Goal: Task Accomplishment & Management: Manage account settings

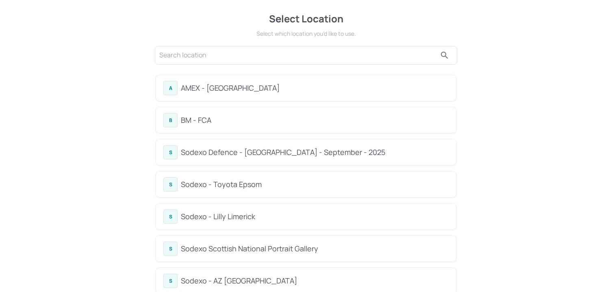
click at [199, 122] on div "BM - FCA" at bounding box center [315, 120] width 268 height 11
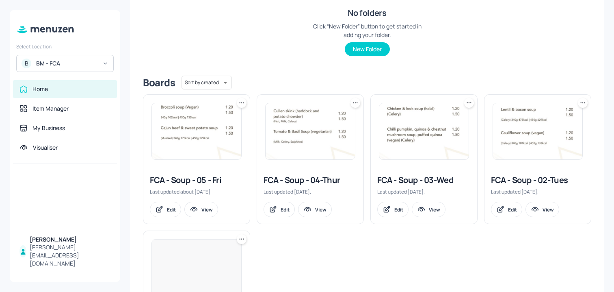
scroll to position [200, 0]
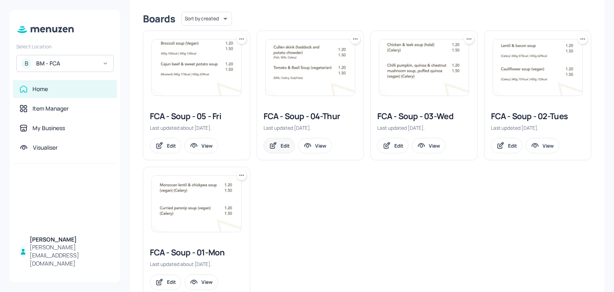
click at [282, 148] on div "Edit" at bounding box center [285, 145] width 9 height 7
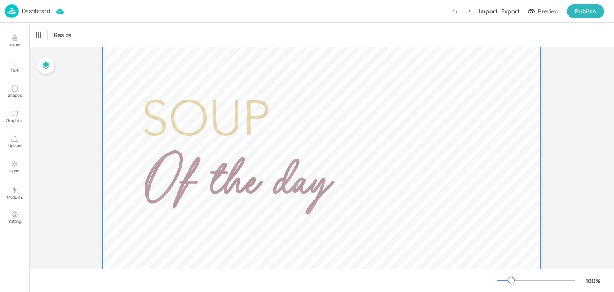
scroll to position [169, 0]
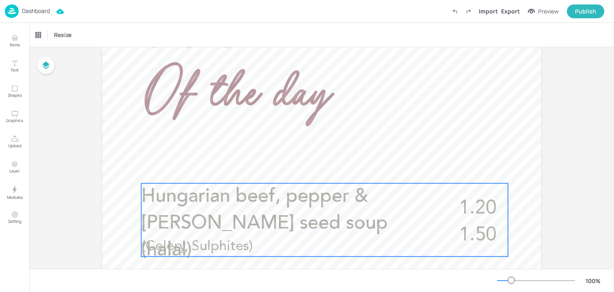
click at [258, 200] on span "Hungarian beef, pepper & caraway seed soup (halal)" at bounding box center [264, 223] width 247 height 73
click at [314, 174] on div "Edit Item" at bounding box center [319, 169] width 11 height 11
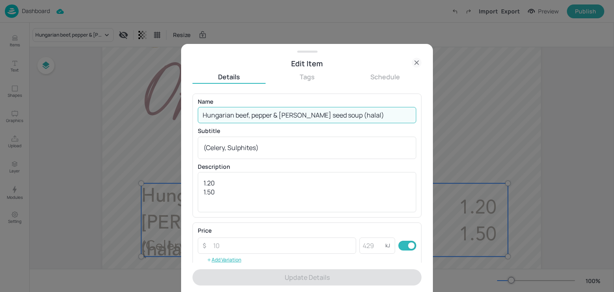
click at [293, 110] on input "Hungarian beef, pepper & caraway seed soup (halal)" at bounding box center [307, 115] width 219 height 16
paste input "Southern sweetcorn chowder with smoked pork sausage (Wheat, Celery, Sulphites)"
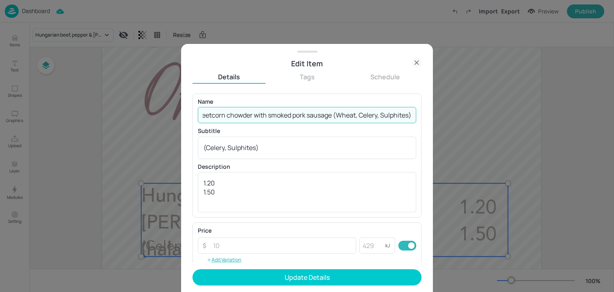
scroll to position [0, 43]
drag, startPoint x: 331, startPoint y: 114, endPoint x: 446, endPoint y: 121, distance: 115.2
click at [446, 121] on div "Edit Item Details Tags Schedule Name Southern sweetcorn chowder with smoked por…" at bounding box center [307, 146] width 614 height 292
type input "Southern sweetcorn chowder with smoked pork sausage"
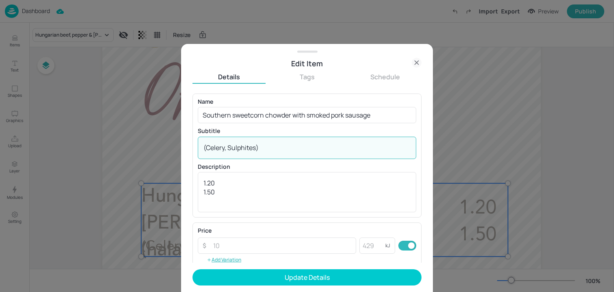
click at [295, 145] on textarea "(Celery, Sulphites)" at bounding box center [307, 147] width 207 height 9
paste textarea "Wheat,"
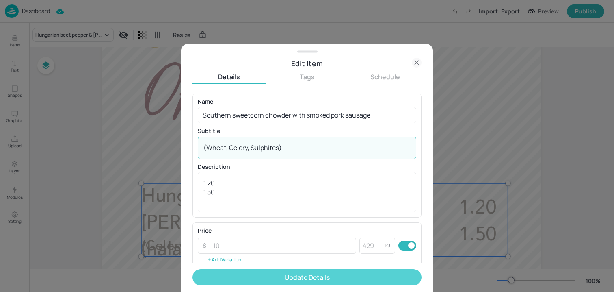
type textarea "(Wheat, Celery, Sulphites)"
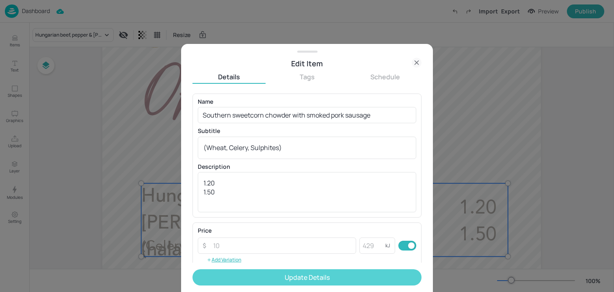
click at [261, 272] on button "Update Details" at bounding box center [307, 277] width 229 height 16
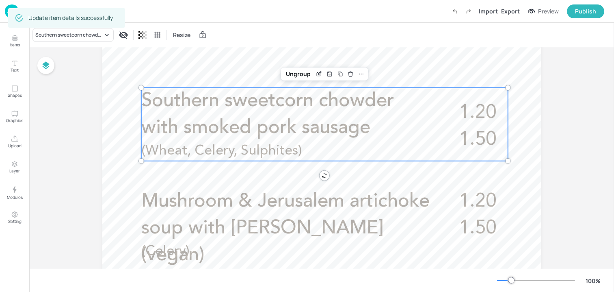
scroll to position [379, 0]
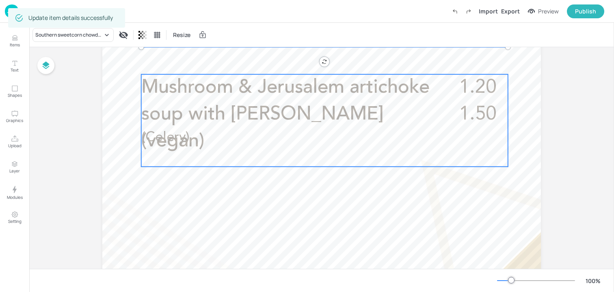
click at [349, 121] on span "Mushroom & Jerusalem artichoke soup with rosemary (vegan)" at bounding box center [285, 114] width 288 height 73
click at [316, 61] on icon "Edit Item" at bounding box center [319, 60] width 7 height 7
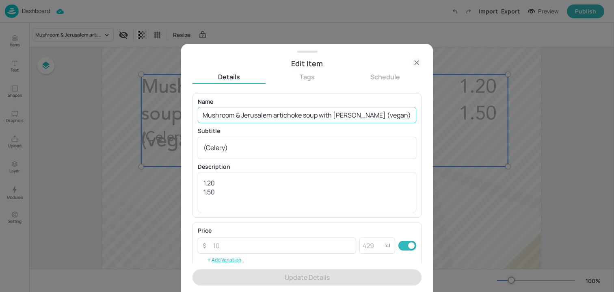
click at [290, 112] on input "Mushroom & Jerusalem artichoke soup with rosemary (vegan)" at bounding box center [307, 115] width 219 height 16
paste input "Creamed celeriac, chive & chestnut soup (vegan) (Celery"
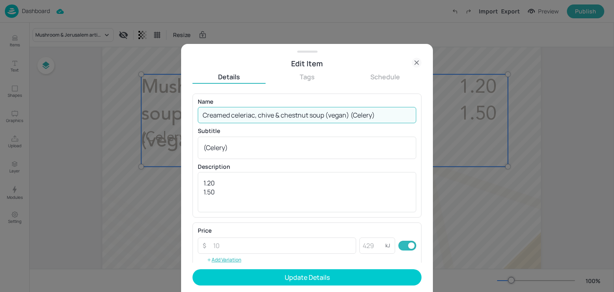
drag, startPoint x: 351, startPoint y: 117, endPoint x: 408, endPoint y: 117, distance: 57.3
click at [408, 117] on input "Creamed celeriac, chive & chestnut soup (vegan) (Celery)" at bounding box center [307, 115] width 219 height 16
type input "Creamed celeriac, chive & chestnut soup (vegan)"
click at [303, 136] on div "Subtitle (Celery) x ​" at bounding box center [307, 143] width 219 height 30
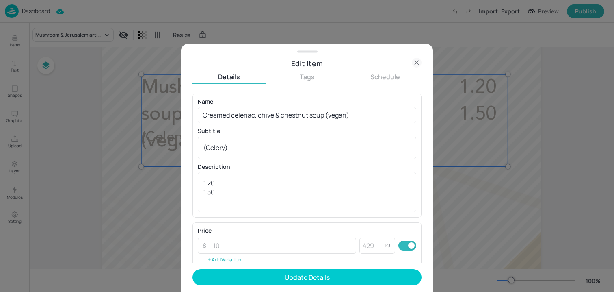
click at [303, 136] on div "Subtitle (Celery) x ​" at bounding box center [307, 143] width 219 height 30
click at [299, 144] on textarea "(Celery)" at bounding box center [307, 147] width 207 height 9
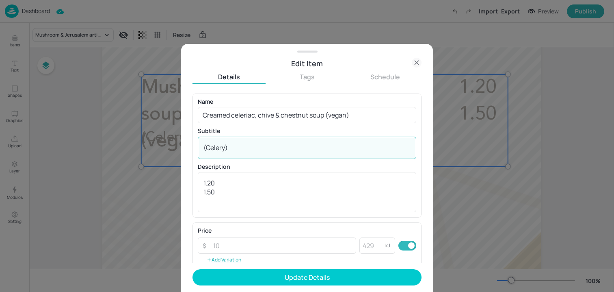
click at [299, 144] on textarea "(Celery)" at bounding box center [307, 147] width 207 height 9
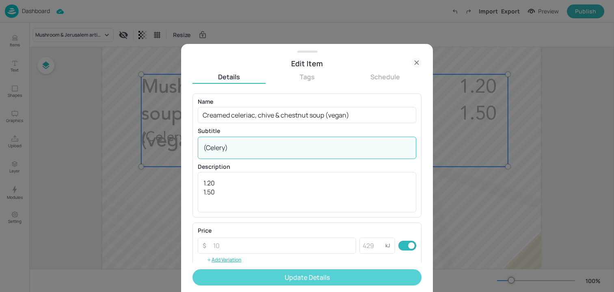
click at [286, 270] on button "Update Details" at bounding box center [307, 277] width 229 height 16
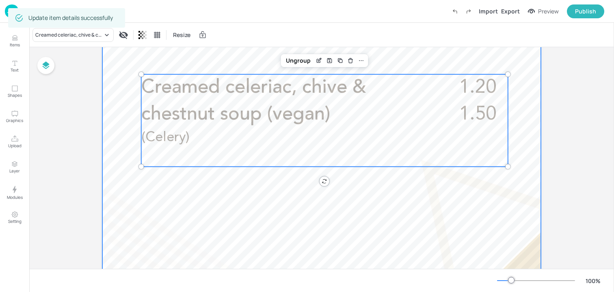
click at [139, 197] on div at bounding box center [321, 84] width 439 height 780
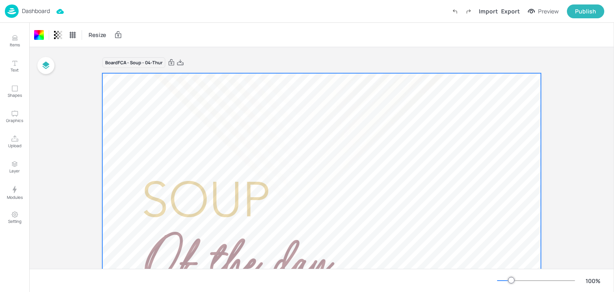
click at [38, 12] on p "Dashboard" at bounding box center [36, 11] width 28 height 6
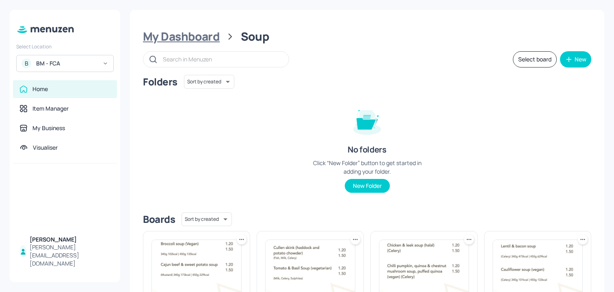
click at [201, 43] on div "My Dashboard" at bounding box center [181, 36] width 77 height 15
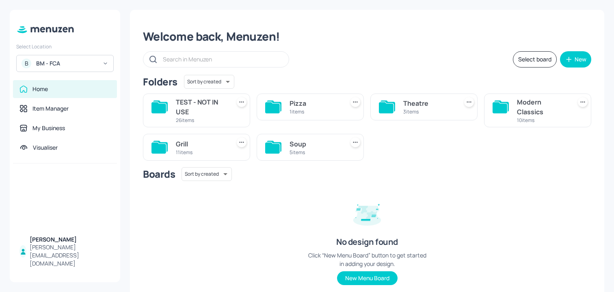
click at [512, 104] on div "Modern Classics 10 items" at bounding box center [537, 110] width 107 height 34
click at [563, 120] on div "10 items" at bounding box center [542, 120] width 51 height 7
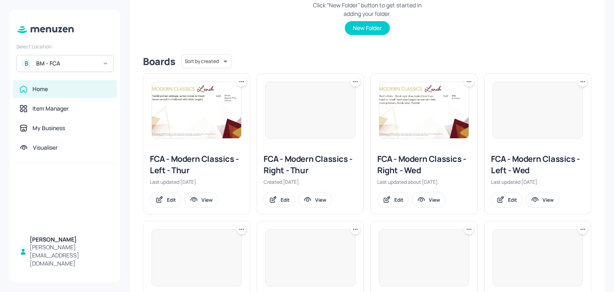
scroll to position [203, 0]
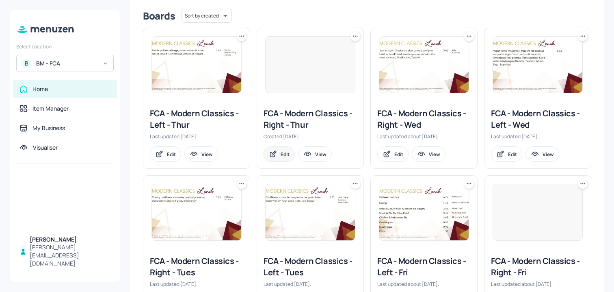
click at [284, 153] on div "Edit" at bounding box center [285, 154] width 9 height 7
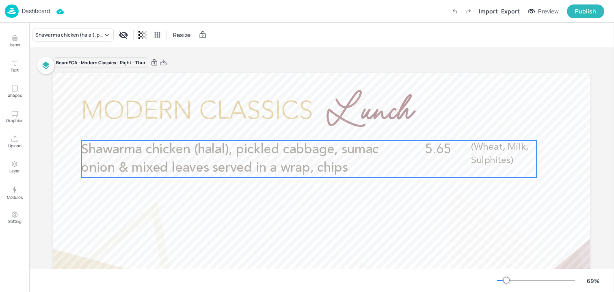
click at [257, 160] on p "Shawarma chicken (halal), pickled cabbage, sumac onion & mixed leaves served in…" at bounding box center [233, 159] width 304 height 37
click at [302, 124] on icon "Edit Item" at bounding box center [303, 127] width 7 height 7
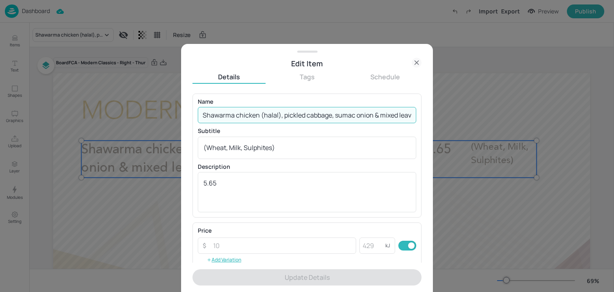
click at [271, 111] on input "Shawarma chicken (halal), pickled cabbage, sumac onion & mixed leaves served in…" at bounding box center [307, 115] width 219 height 16
paste input "Mexican shredded chicken (halal), sweetcorn slaw, cheese, salsa, lettuce, fries…"
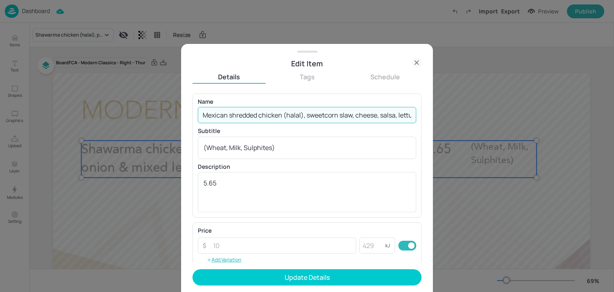
scroll to position [0, 70]
drag, startPoint x: 368, startPoint y: 115, endPoint x: 458, endPoint y: 115, distance: 90.2
click at [458, 115] on div "Edit Item Details Tags Schedule Name Mexican shredded chicken (halal), sweetcor…" at bounding box center [307, 146] width 614 height 292
type input "Mexican shredded chicken (halal), sweetcorn slaw, cheese, salsa, lettuce, fries"
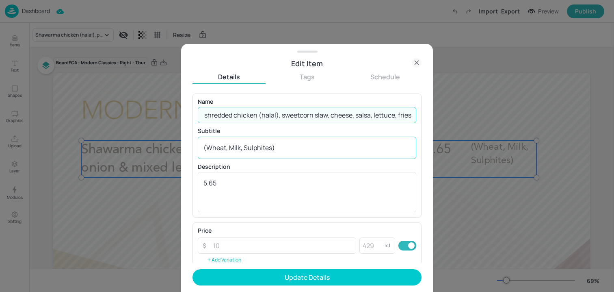
scroll to position [0, 0]
click at [313, 142] on div "(Wheat, Milk, Sulphites) x ​" at bounding box center [307, 148] width 219 height 22
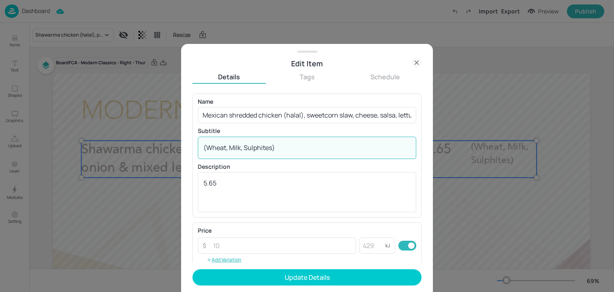
click at [313, 142] on div "(Wheat, Milk, Sulphites) x ​" at bounding box center [307, 148] width 219 height 22
click at [286, 148] on textarea "(Wheat, Milk, Sulphites)" at bounding box center [307, 147] width 207 height 9
paste textarea ")"
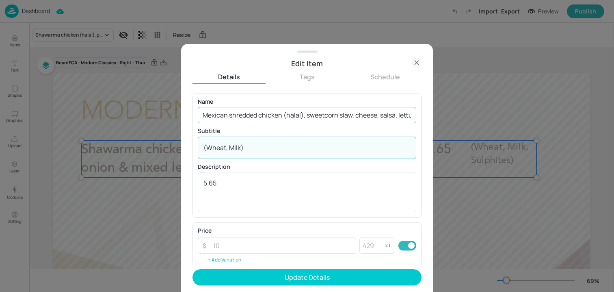
type textarea "(Wheat, Milk)"
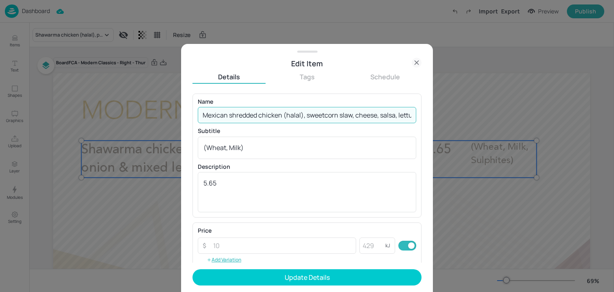
click at [203, 116] on input "Mexican shredded chicken (halal), sweetcorn slaw, cheese, salsa, lettuce, fries" at bounding box center [307, 115] width 219 height 16
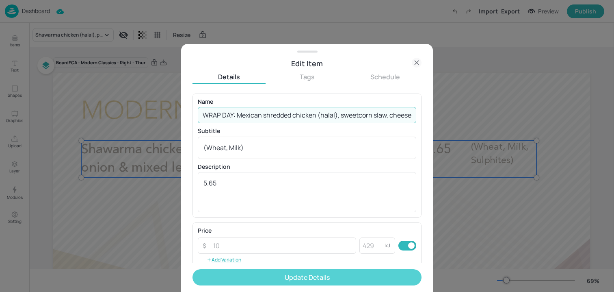
type input "WRAP DAY: Mexican shredded chicken (halal), sweetcorn slaw, cheese, salsa, lett…"
click at [237, 274] on button "Update Details" at bounding box center [307, 277] width 229 height 16
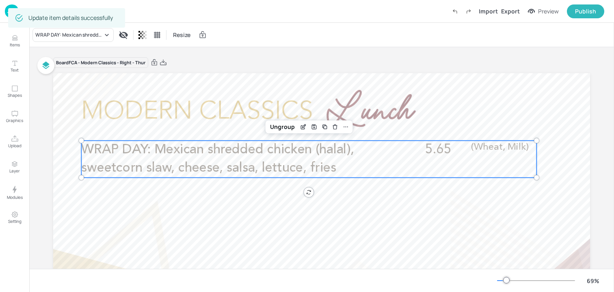
click at [402, 69] on div "Board FCA - Modern Classics - Right - Thur WRAP DAY: Mexican shredded chicken (…" at bounding box center [321, 226] width 537 height 339
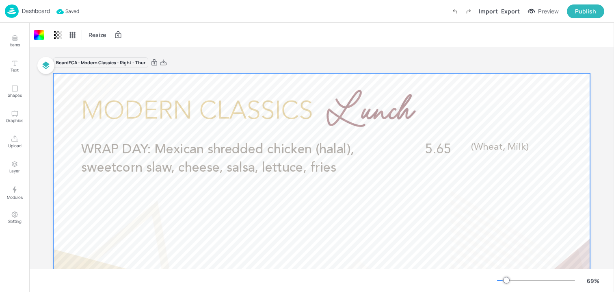
click at [40, 12] on p "Dashboard" at bounding box center [36, 11] width 28 height 6
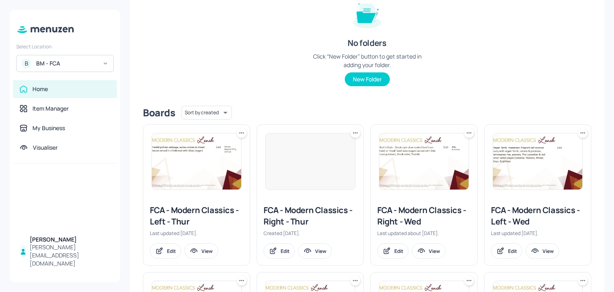
scroll to position [98, 0]
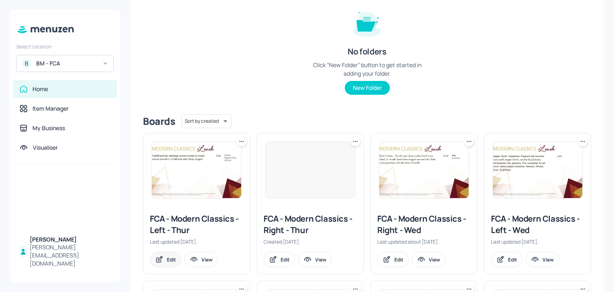
click at [170, 255] on div "Edit" at bounding box center [165, 258] width 31 height 15
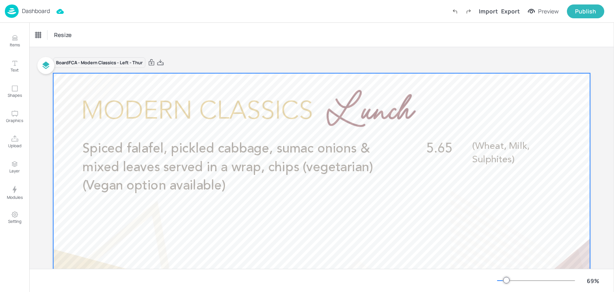
scroll to position [23, 0]
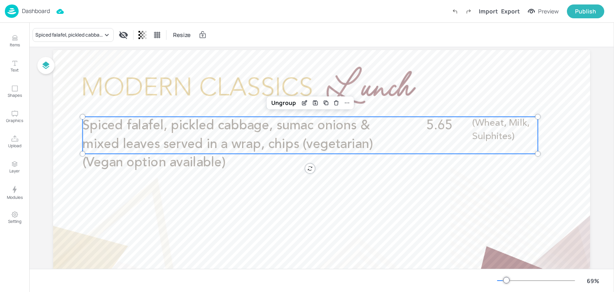
click at [253, 124] on span "Spiced falafel, pickled cabbage, sumac onions & mixed leaves served in a wrap, …" at bounding box center [227, 144] width 290 height 50
click at [301, 104] on icon "Edit Item" at bounding box center [304, 103] width 7 height 7
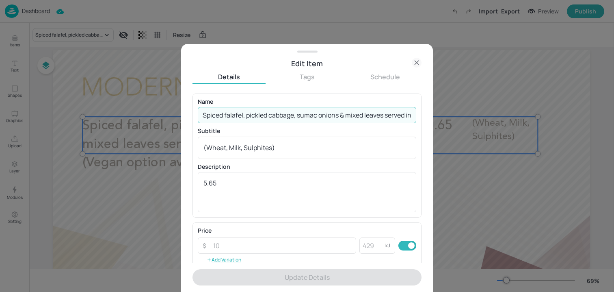
click at [256, 112] on input "Spiced falafel, pickled cabbage, sumac onions & mixed leaves served in a wrap, …" at bounding box center [307, 115] width 219 height 16
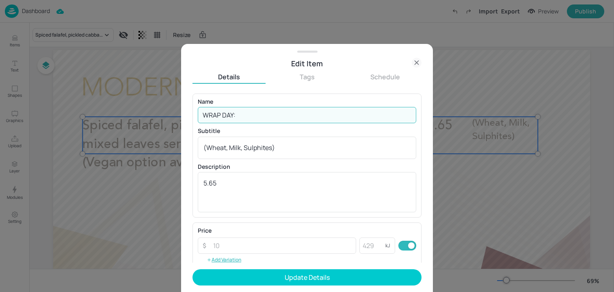
paste input "Mexican shredded vegan ‘chicken’, sweetcorn slaw, cheese, salsa, lettuce, fries…"
drag, startPoint x: 350, startPoint y: 116, endPoint x: 430, endPoint y: 116, distance: 80.4
click at [430, 116] on div "Edit Item Details Tags Schedule Name WRAP DAY: Mexican shredded vegan ‘chicken’…" at bounding box center [307, 168] width 252 height 248
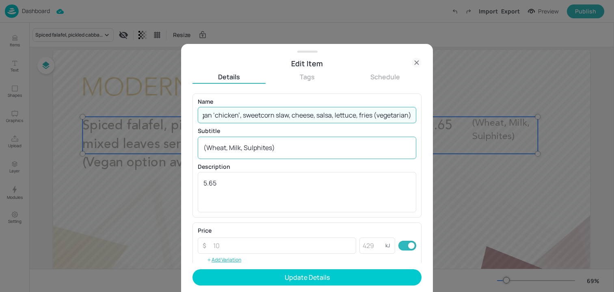
scroll to position [0, 103]
type input "WRAP DAY: Mexican shredded vegan ‘chicken’, sweetcorn slaw, cheese, salsa, lett…"
click at [284, 144] on textarea "(Wheat, Milk, Sulphites)" at bounding box center [307, 147] width 207 height 9
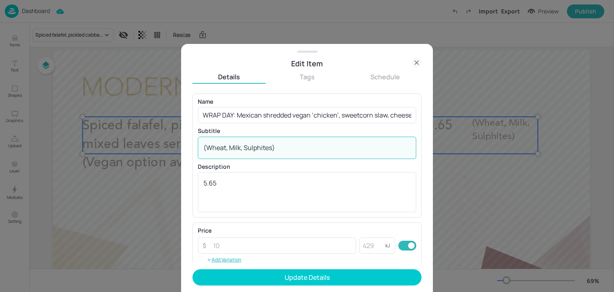
click at [284, 144] on textarea "(Wheat, Milk, Sulphites)" at bounding box center [307, 147] width 207 height 9
paste textarea "Soya, Milk)"
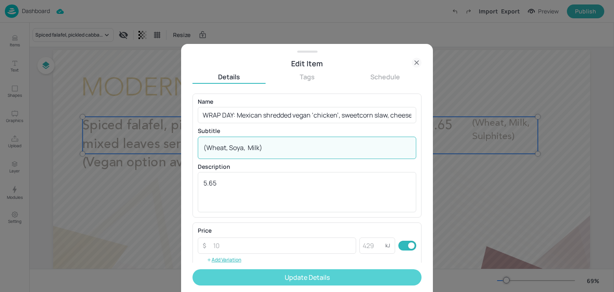
type textarea "(Wheat, Soya, Milk)"
click at [246, 275] on button "Update Details" at bounding box center [307, 277] width 229 height 16
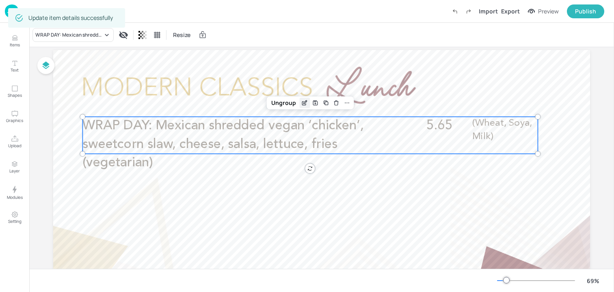
click at [304, 103] on icon "Edit Item" at bounding box center [305, 101] width 3 height 3
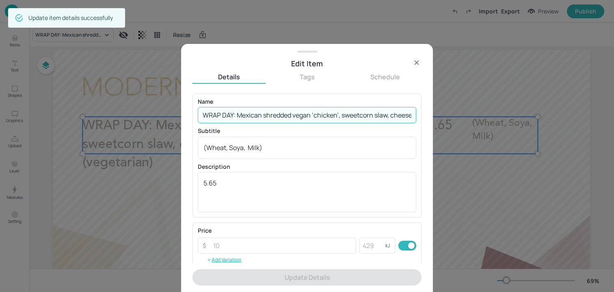
click at [392, 118] on input "WRAP DAY: Mexican shredded vegan ‘chicken’, sweetcorn slaw, cheese, salsa, lett…" at bounding box center [307, 115] width 219 height 16
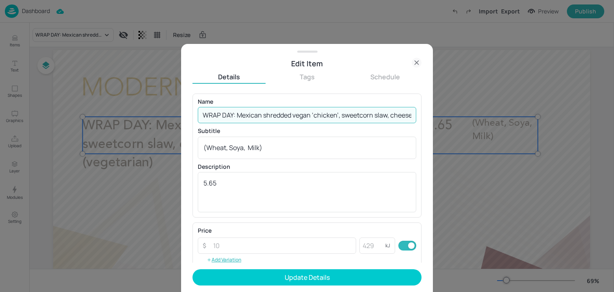
click at [380, 115] on input "WRAP DAY: Mexican shredded vegan ‘chicken’, sweetcorn slaw, cheese, salsa, lett…" at bounding box center [307, 115] width 219 height 16
paste input "Vegan option available"
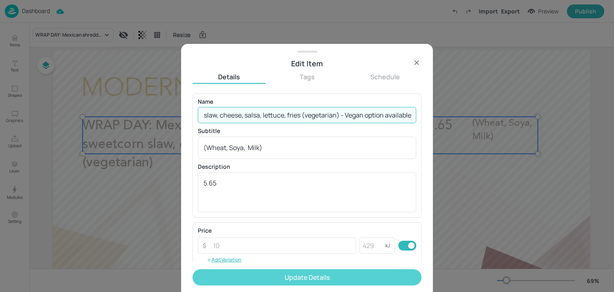
type input "WRAP DAY: Mexican shredded vegan ‘chicken’, sweetcorn slaw, cheese, salsa, lett…"
click at [358, 274] on button "Update Details" at bounding box center [307, 277] width 229 height 16
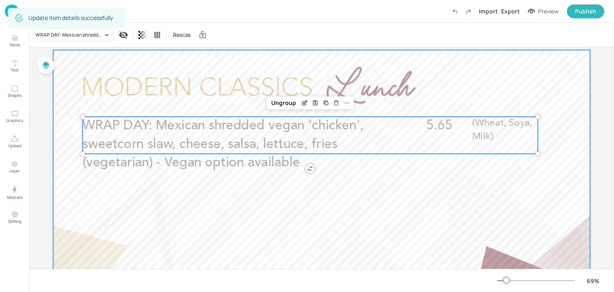
click at [212, 230] on div at bounding box center [321, 201] width 537 height 302
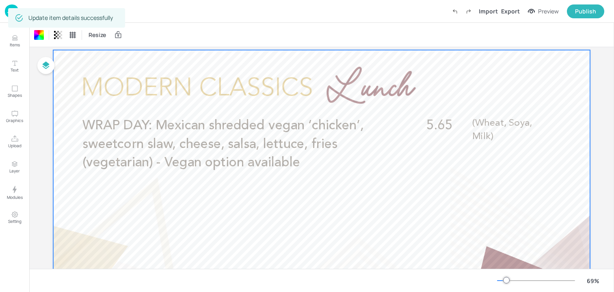
click at [7, 13] on img at bounding box center [12, 10] width 14 height 13
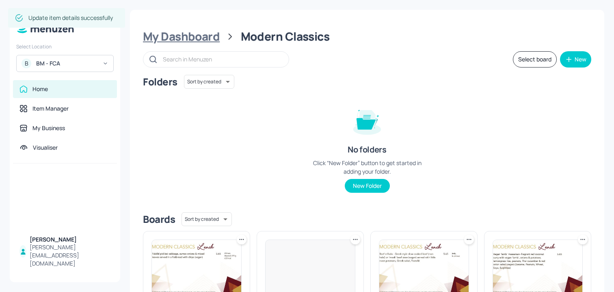
click at [210, 38] on div "My Dashboard" at bounding box center [181, 36] width 77 height 15
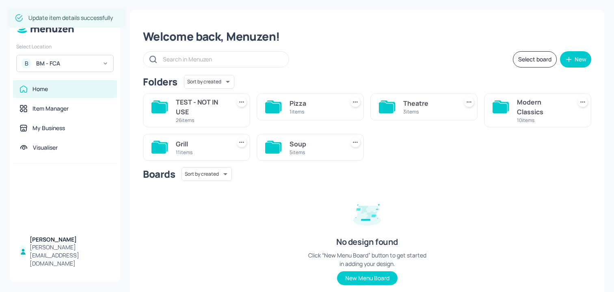
click at [204, 154] on div "11 items" at bounding box center [201, 152] width 51 height 7
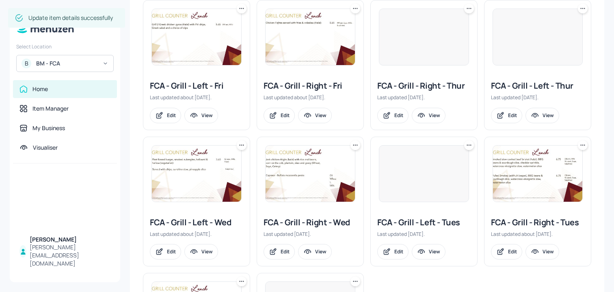
scroll to position [124, 0]
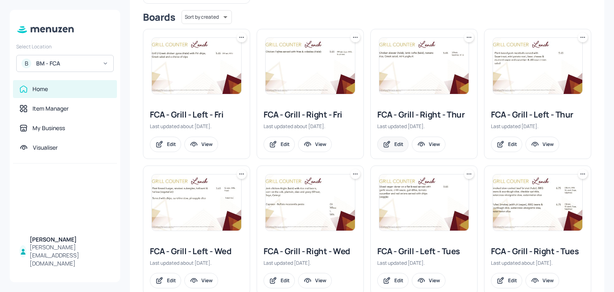
click at [387, 145] on icon at bounding box center [386, 144] width 4 height 4
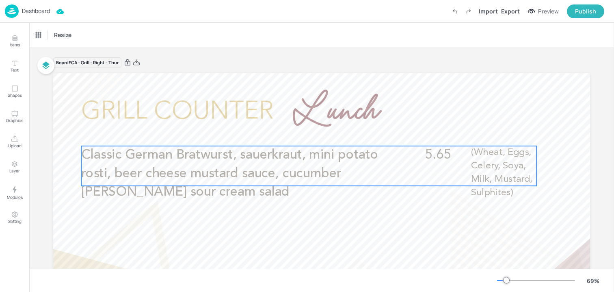
click at [176, 162] on p "Classic German Bratwurst, sauerkraut, mini potato rosti, beer cheese mustard sa…" at bounding box center [233, 173] width 304 height 55
click at [300, 134] on icon "Edit Item" at bounding box center [303, 132] width 7 height 7
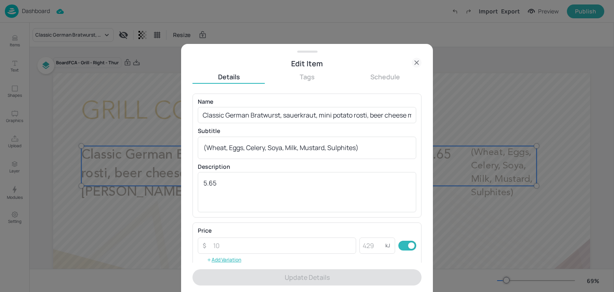
click at [260, 126] on div "Name Classic German Bratwurst, sauerkraut, mini potato rosti, beer cheese musta…" at bounding box center [307, 155] width 219 height 113
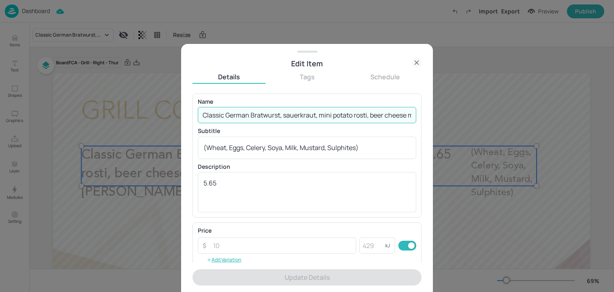
click at [259, 121] on input "Classic German Bratwurst, sauerkraut, mini potato rosti, beer cheese mustard sa…" at bounding box center [307, 115] width 219 height 16
paste input "Japanese katsu burger- crispy chicken breast (halal) with katsu mayo, pickled g…"
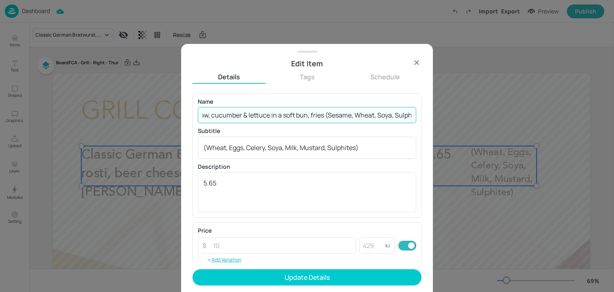
drag, startPoint x: 309, startPoint y: 116, endPoint x: 484, endPoint y: 125, distance: 174.9
click at [484, 125] on div "Edit Item Details Tags Schedule Name Japanese katsu burger- crispy chicken brea…" at bounding box center [307, 146] width 614 height 292
type input "Japanese katsu burger- crispy chicken breast (halal) with katsu mayo, pickled g…"
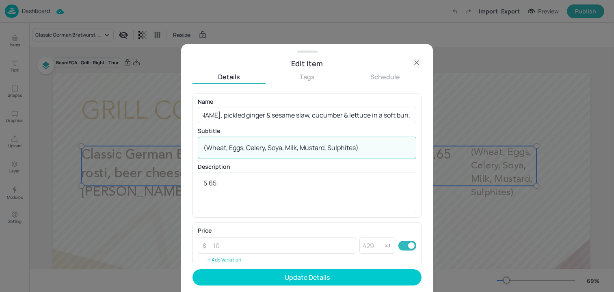
scroll to position [0, 0]
click at [365, 144] on textarea "(Wheat, Eggs, Celery, Soya, Milk, Mustard, Sulphites)" at bounding box center [307, 147] width 207 height 9
paste textarea "Sesame, Wheat, Soya"
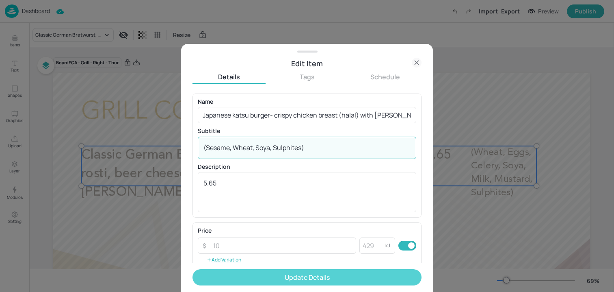
type textarea "(Sesame, Wheat, Soya, Sulphites)"
click at [291, 271] on button "Update Details" at bounding box center [307, 277] width 229 height 16
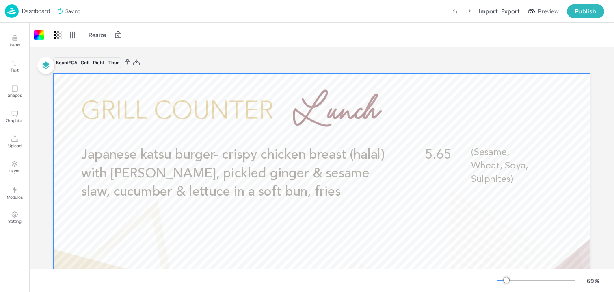
click at [8, 13] on img at bounding box center [12, 10] width 14 height 13
click at [12, 11] on img at bounding box center [12, 10] width 14 height 13
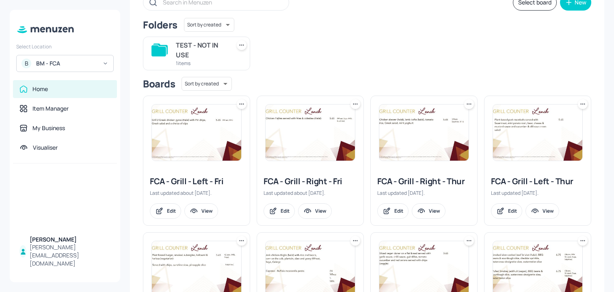
scroll to position [60, 0]
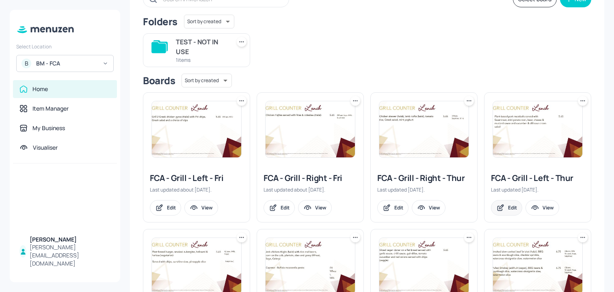
click at [512, 210] on div "Edit" at bounding box center [512, 207] width 9 height 7
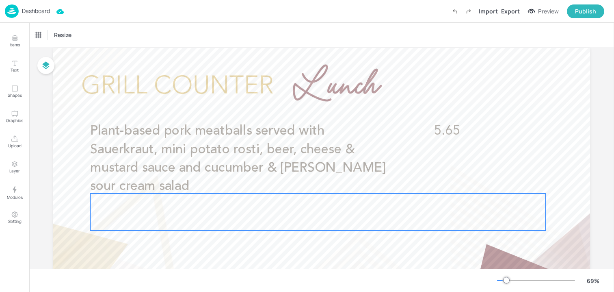
scroll to position [29, 0]
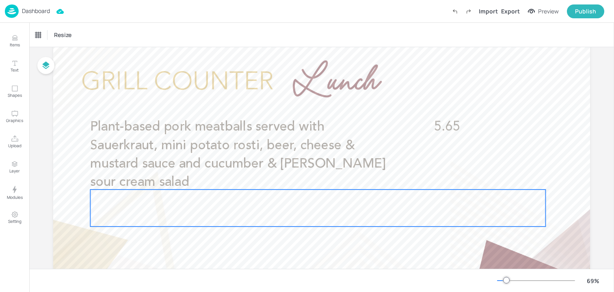
click at [206, 158] on span "Plant-based pork meatballs served with Sauerkraut, mini potato rosti, beer, che…" at bounding box center [237, 154] width 295 height 68
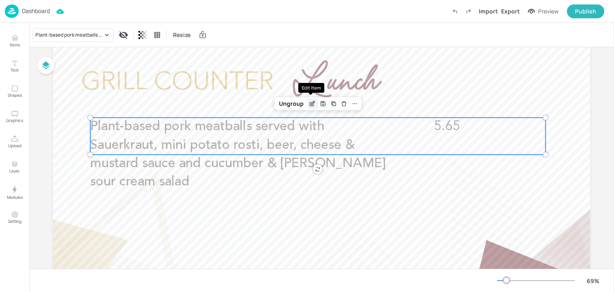
click at [314, 102] on icon "Edit Item" at bounding box center [314, 102] width 1 height 1
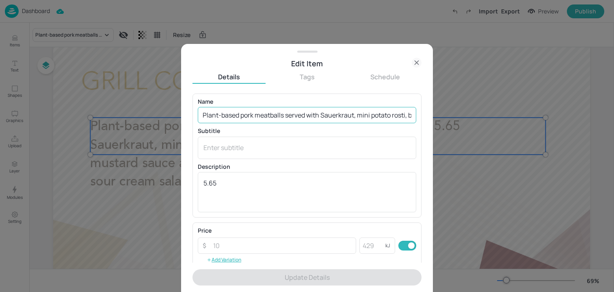
click at [247, 115] on input "Plant-based pork meatballs served with Sauerkraut, mini potato rosti, beer, che…" at bounding box center [307, 115] width 219 height 16
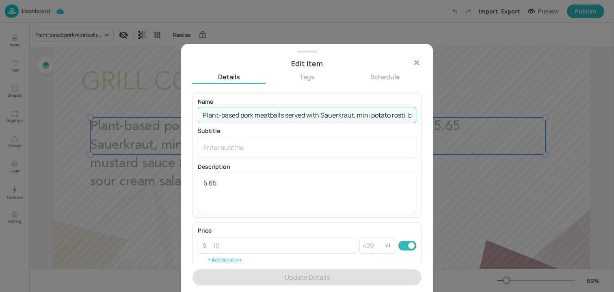
click at [247, 115] on input "Plant-based pork meatballs served with Sauerkraut, mini potato rosti, beer, che…" at bounding box center [307, 115] width 219 height 16
paste input "Japanese vegan katsu burger- crispy vegan ‘chicken’ breast with katsu mayo, pic…"
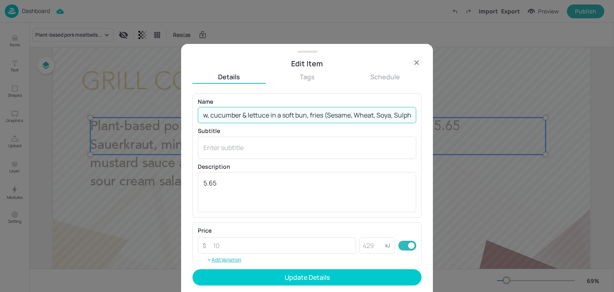
drag, startPoint x: 308, startPoint y: 115, endPoint x: 464, endPoint y: 116, distance: 155.2
click at [464, 116] on div "Edit Item Details Tags Schedule Name Japanese vegan katsu burger- crispy vegan …" at bounding box center [307, 146] width 614 height 292
type input "Japanese vegan katsu burger- crispy vegan ‘chicken’ breast with katsu mayo, pic…"
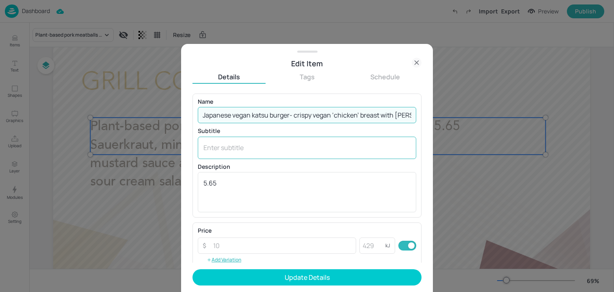
click at [286, 141] on div "x ​" at bounding box center [307, 148] width 219 height 22
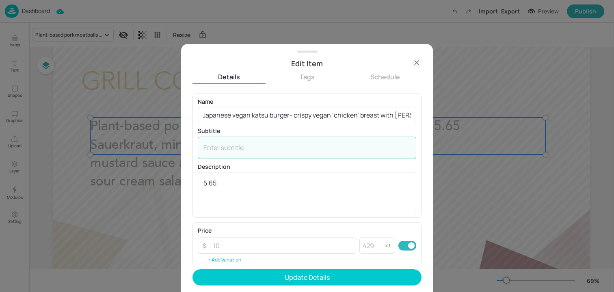
paste textarea "(Sesame, Wheat, Soya, Sulphites)"
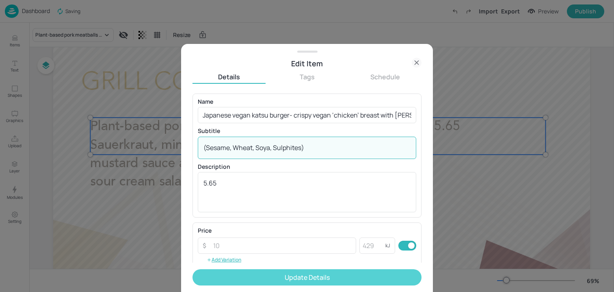
type textarea "(Sesame, Wheat, Soya, Sulphites)"
click at [243, 273] on button "Update Details" at bounding box center [307, 277] width 229 height 16
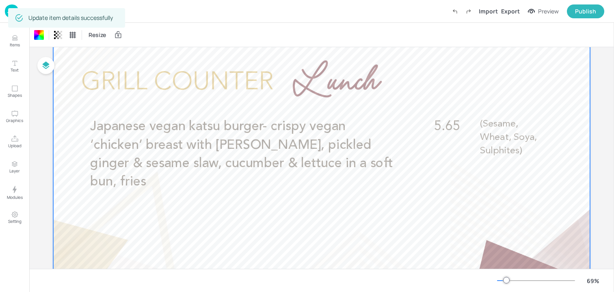
click at [460, 75] on div at bounding box center [321, 195] width 537 height 302
click at [37, 18] on div "Dashboard Import Export Preview Publish" at bounding box center [305, 11] width 600 height 22
click at [37, 15] on div "Dashboard" at bounding box center [27, 10] width 45 height 13
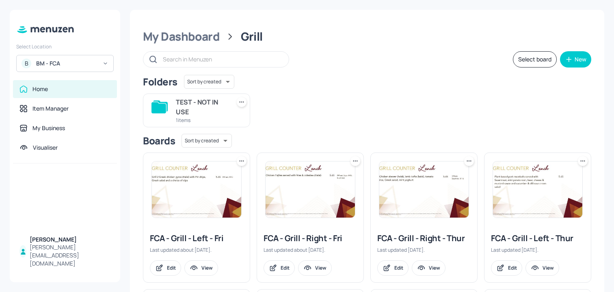
click at [100, 60] on div "B BM - FCA" at bounding box center [65, 63] width 98 height 17
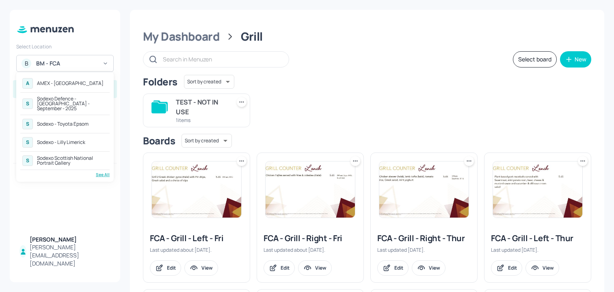
click at [78, 102] on div "Sodexo Defence - [GEOGRAPHIC_DATA] - September - 2025" at bounding box center [72, 103] width 71 height 15
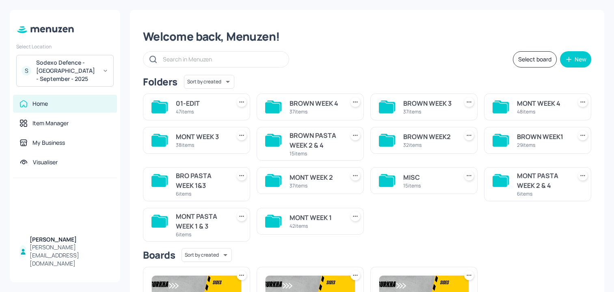
click at [377, 61] on div "Select board New" at bounding box center [367, 59] width 449 height 16
click at [508, 254] on div "Boards Sort by created id ​" at bounding box center [367, 255] width 449 height 14
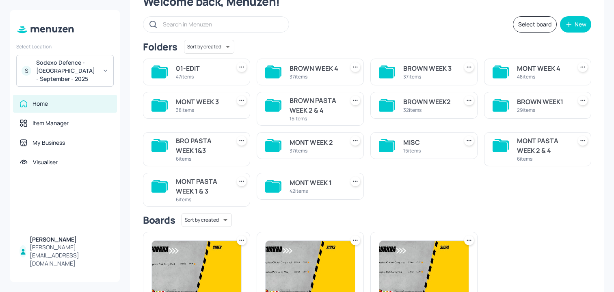
click at [306, 184] on div "MONT WEEK 1" at bounding box center [315, 183] width 51 height 10
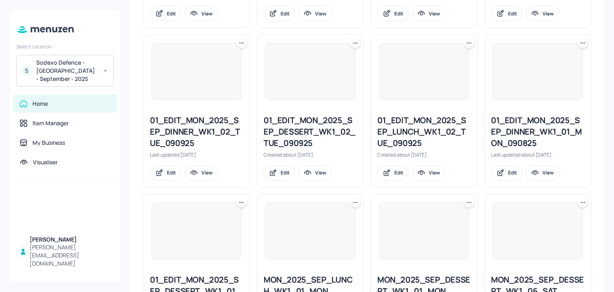
scroll to position [949, 0]
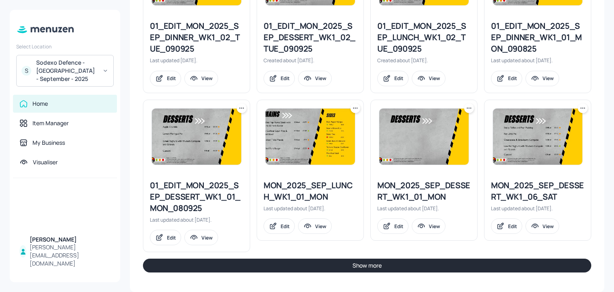
click at [284, 268] on button "Show more" at bounding box center [367, 265] width 449 height 14
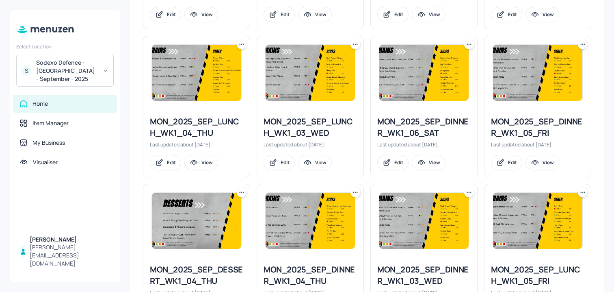
scroll to position [1478, 0]
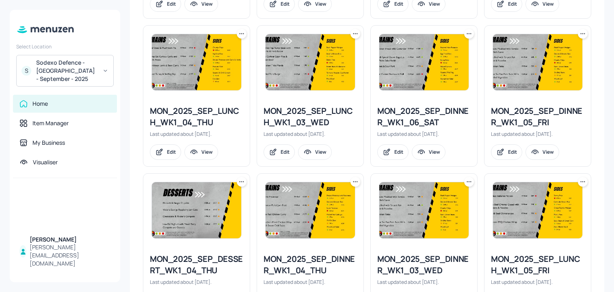
click at [241, 33] on icon at bounding box center [241, 33] width 1 height 1
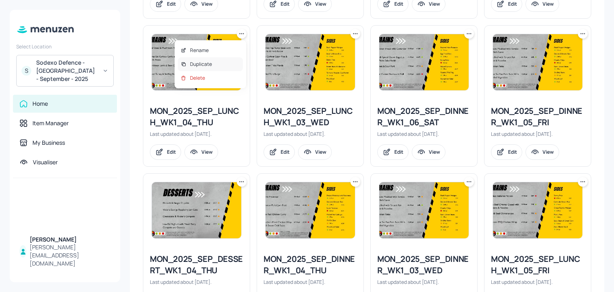
click at [235, 61] on div "Duplicate" at bounding box center [210, 64] width 65 height 14
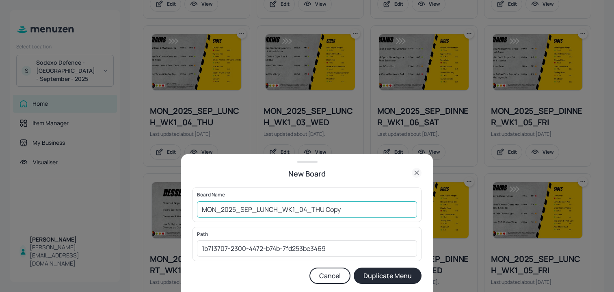
click at [200, 208] on input "MON_2025_SEP_LUNCH_WK1_04_THU Copy" at bounding box center [307, 209] width 220 height 16
click at [397, 214] on input "01ED_MON_2025_SEP_LUNCH_WK1_04_THU Copy" at bounding box center [307, 209] width 220 height 16
type input "01ED_MON_2025_SEP_LUNCH_WK1_04_THU_091025"
click at [397, 268] on button "Duplicate Menu" at bounding box center [388, 275] width 68 height 16
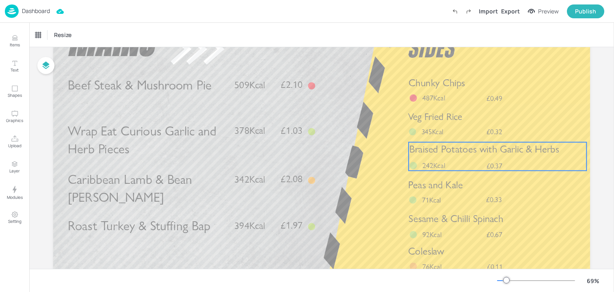
scroll to position [91, 0]
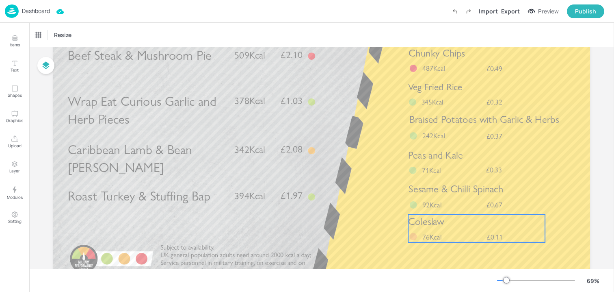
click at [432, 228] on span "Coleslaw" at bounding box center [426, 221] width 36 height 12
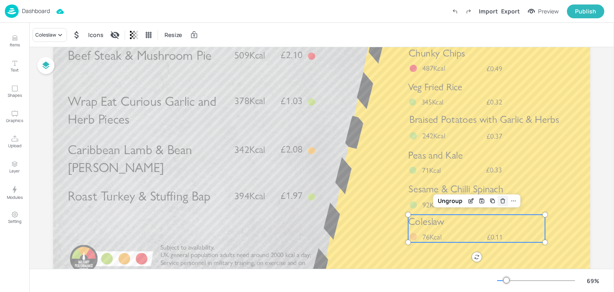
click at [503, 200] on icon "Delete" at bounding box center [503, 201] width 4 height 4
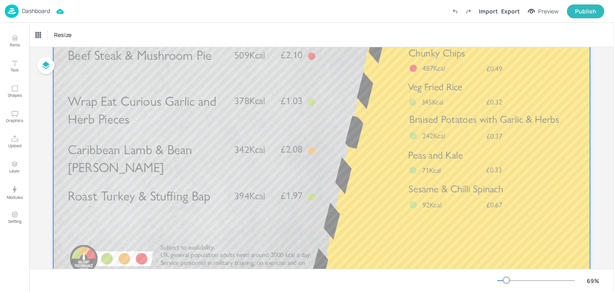
scroll to position [0, 0]
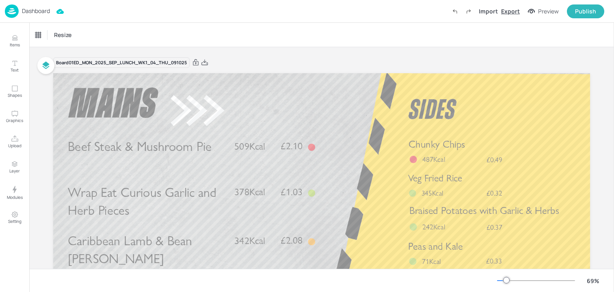
click at [509, 9] on div "Export" at bounding box center [510, 11] width 19 height 9
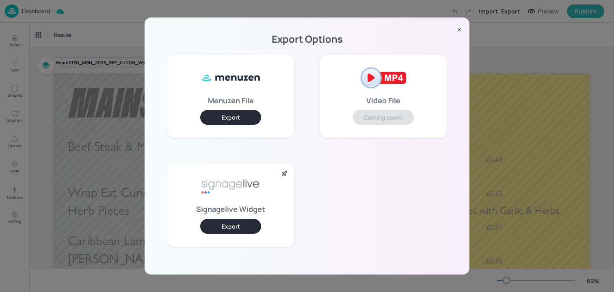
click at [242, 215] on div "Signagelive Widget Export" at bounding box center [230, 205] width 127 height 82
click at [242, 219] on button "Export" at bounding box center [230, 226] width 61 height 15
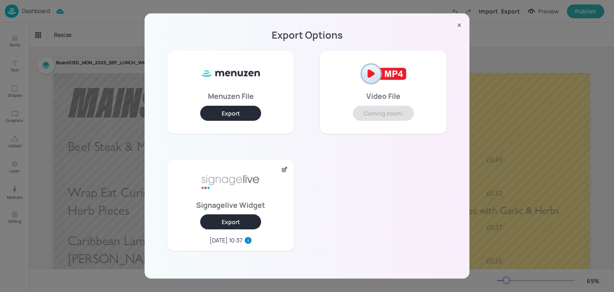
click at [130, 72] on div "Export Options Menuzen File Export Video File Coming soon! Signagelive Widget E…" at bounding box center [307, 146] width 614 height 292
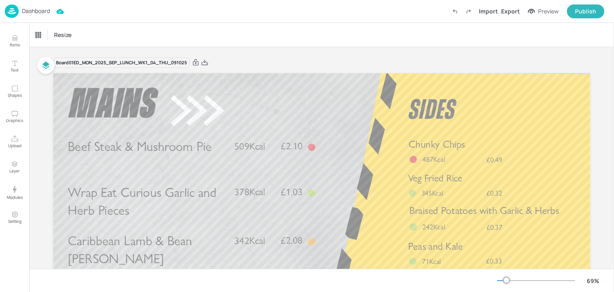
click at [43, 12] on p "Dashboard" at bounding box center [36, 11] width 28 height 6
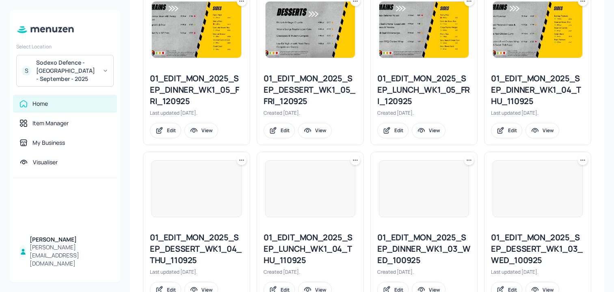
scroll to position [949, 0]
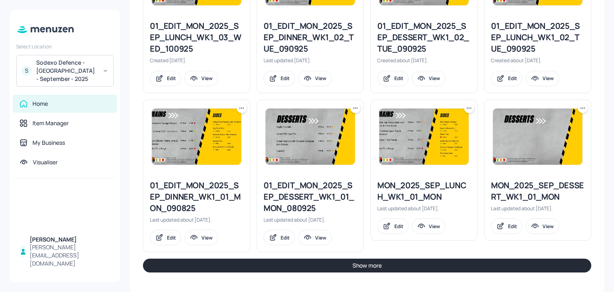
click at [313, 269] on button "Show more" at bounding box center [367, 265] width 449 height 14
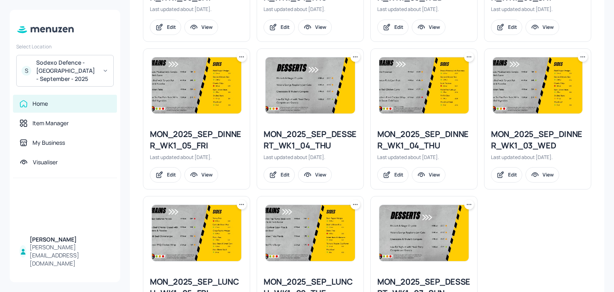
scroll to position [1586, 0]
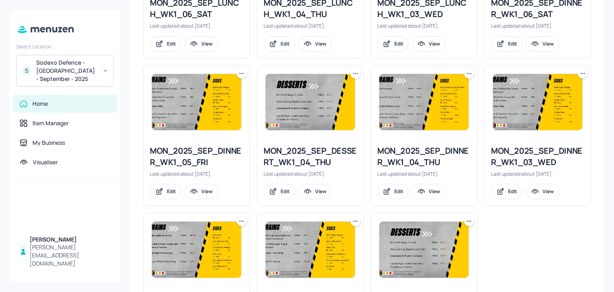
click at [353, 75] on icon at bounding box center [355, 73] width 8 height 8
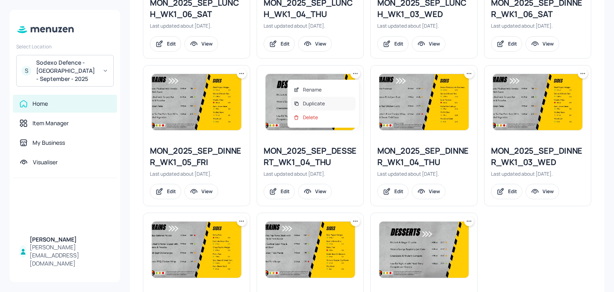
click at [315, 105] on p "Duplicate" at bounding box center [314, 103] width 22 height 7
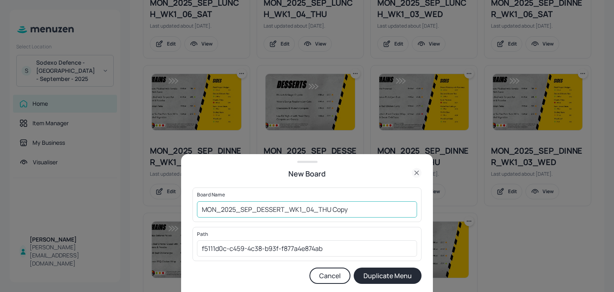
click at [198, 206] on input "MON_2025_SEP_DESSERT_WK1_04_THU Copy" at bounding box center [307, 209] width 220 height 16
click at [388, 207] on input "01ED_MON_2025_SEP_DESSERT_WK1_04_THU Copy" at bounding box center [307, 209] width 220 height 16
type input "01ED_MON_2025_SEP_DESSERT_WK1_04_THU_091025"
click at [354, 267] on button "Duplicate Menu" at bounding box center [388, 275] width 68 height 16
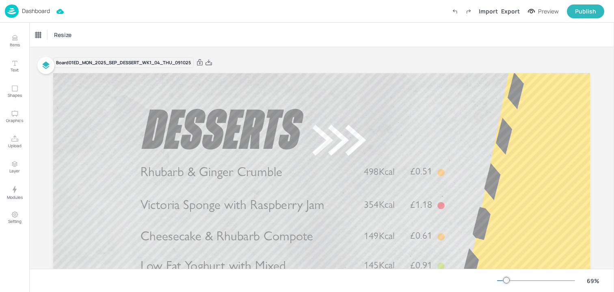
click at [147, 45] on div "Resize" at bounding box center [321, 35] width 585 height 24
click at [45, 15] on div "Dashboard" at bounding box center [27, 10] width 45 height 13
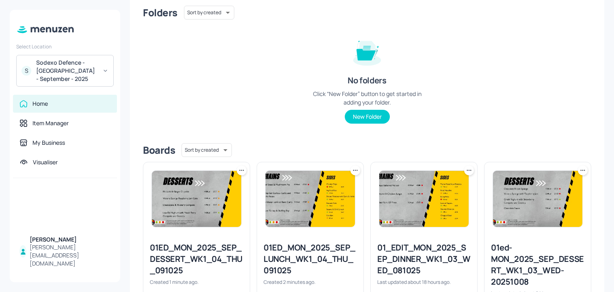
scroll to position [186, 0]
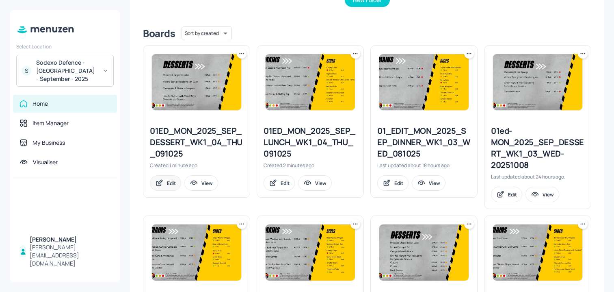
click at [170, 184] on div "Edit" at bounding box center [171, 183] width 9 height 7
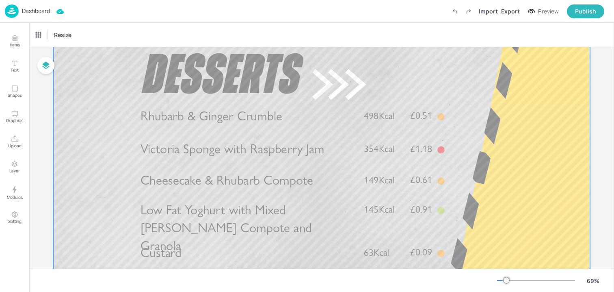
scroll to position [69, 0]
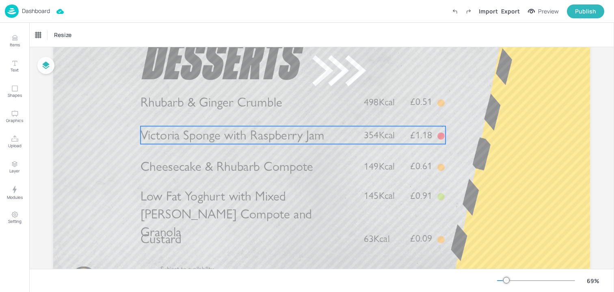
click at [241, 134] on span "Victoria Sponge with Raspberry Jam" at bounding box center [233, 135] width 184 height 16
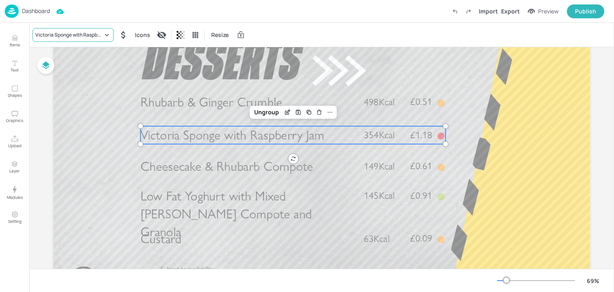
click at [45, 35] on div "Victoria Sponge with Raspberry Jam" at bounding box center [68, 34] width 67 height 7
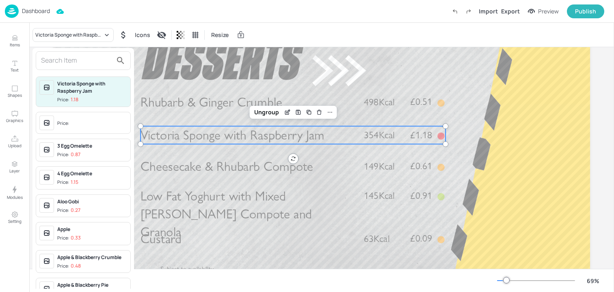
click at [67, 62] on input "text" at bounding box center [77, 60] width 72 height 13
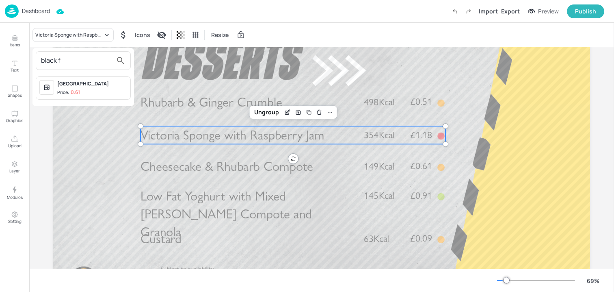
type input "black f"
click at [93, 91] on span "Price: 0.61" at bounding box center [92, 92] width 70 height 7
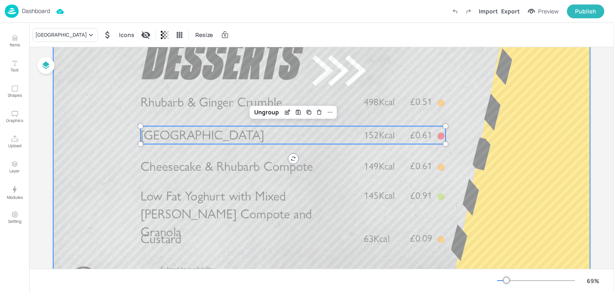
click at [194, 177] on div at bounding box center [321, 155] width 537 height 302
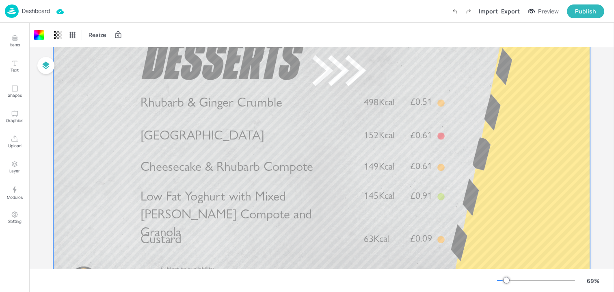
click at [194, 173] on span "Cheesecake & Rhubarb Compote" at bounding box center [227, 166] width 173 height 16
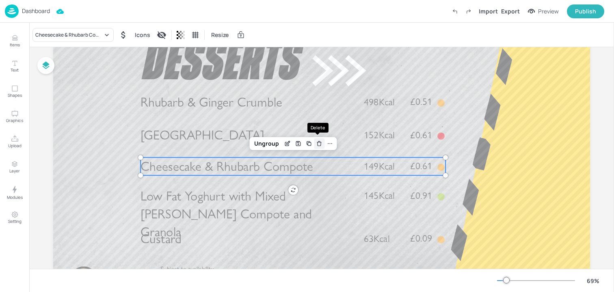
click at [318, 144] on icon "Delete" at bounding box center [319, 143] width 6 height 7
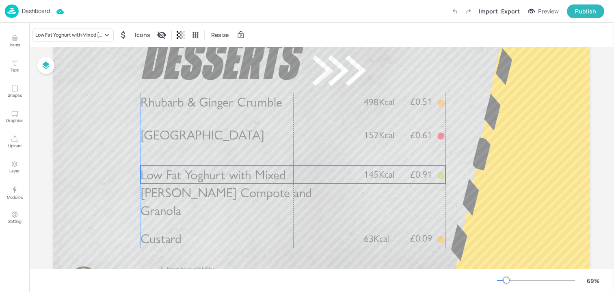
drag, startPoint x: 235, startPoint y: 199, endPoint x: 235, endPoint y: 178, distance: 21.1
click at [235, 178] on span "Low Fat Yoghurt with Mixed [PERSON_NAME] Compote and Granola" at bounding box center [226, 193] width 171 height 52
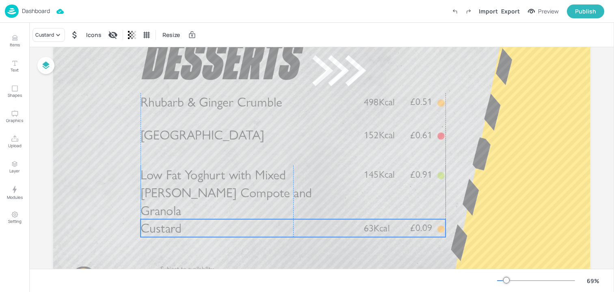
drag, startPoint x: 168, startPoint y: 243, endPoint x: 168, endPoint y: 235, distance: 8.5
click at [168, 235] on span "Custard" at bounding box center [161, 228] width 41 height 16
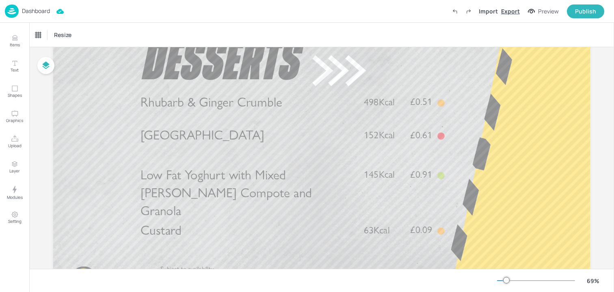
click at [516, 10] on div "Export" at bounding box center [510, 11] width 19 height 9
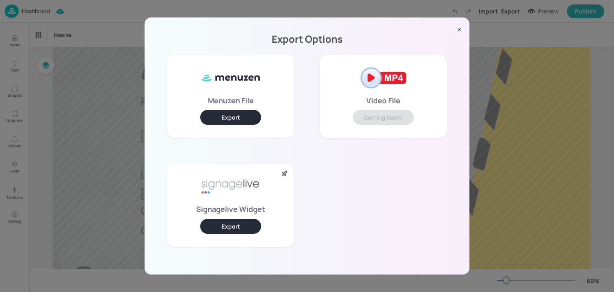
click at [234, 219] on button "Export" at bounding box center [230, 226] width 61 height 15
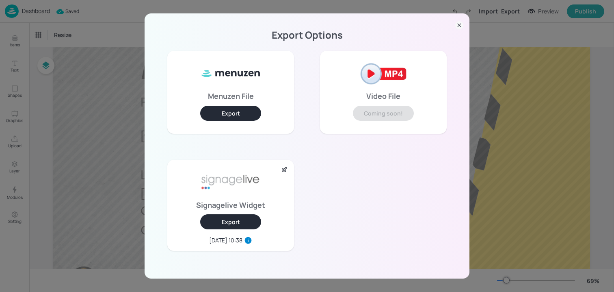
click at [541, 109] on div "Export Options Menuzen File Export Video File Coming soon! Signagelive Widget E…" at bounding box center [307, 146] width 614 height 292
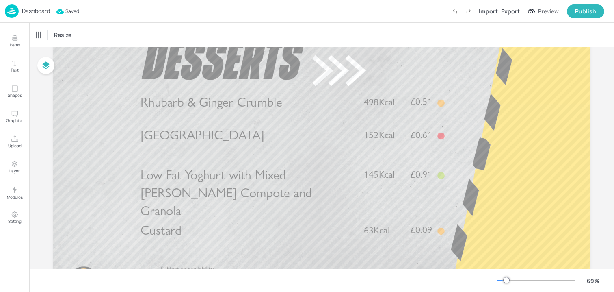
click at [32, 10] on p "Dashboard" at bounding box center [36, 11] width 28 height 6
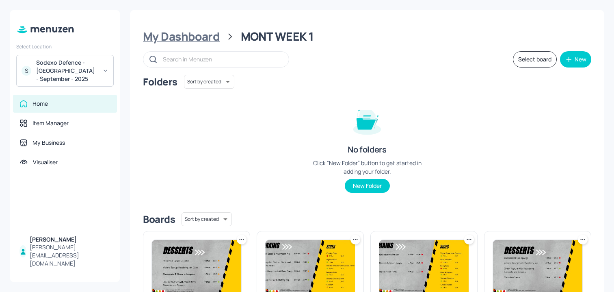
click at [167, 34] on div "My Dashboard" at bounding box center [181, 36] width 77 height 15
